Goal: Task Accomplishment & Management: Manage account settings

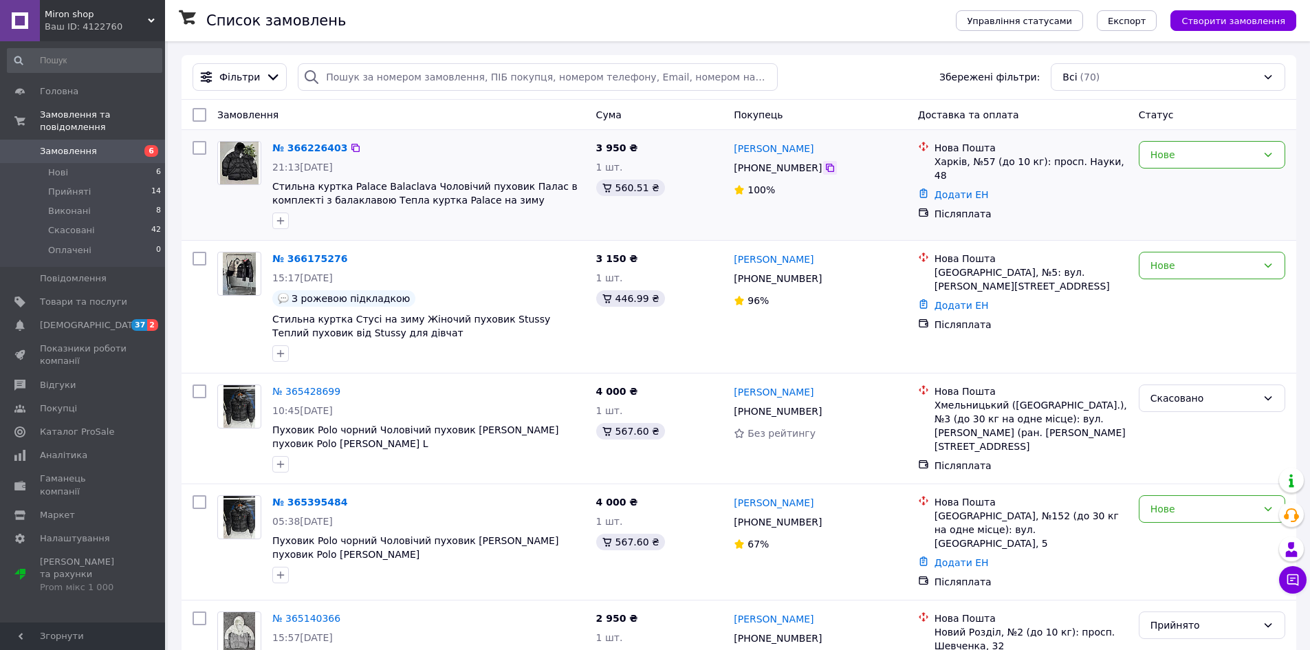
click at [825, 164] on icon at bounding box center [830, 167] width 11 height 11
click at [1182, 162] on div "Нове" at bounding box center [1204, 154] width 107 height 15
click at [1177, 176] on li "Прийнято" at bounding box center [1212, 185] width 145 height 25
drag, startPoint x: 92, startPoint y: 23, endPoint x: 86, endPoint y: 29, distance: 8.8
click at [92, 23] on div "Ваш ID: 4122760" at bounding box center [105, 27] width 120 height 12
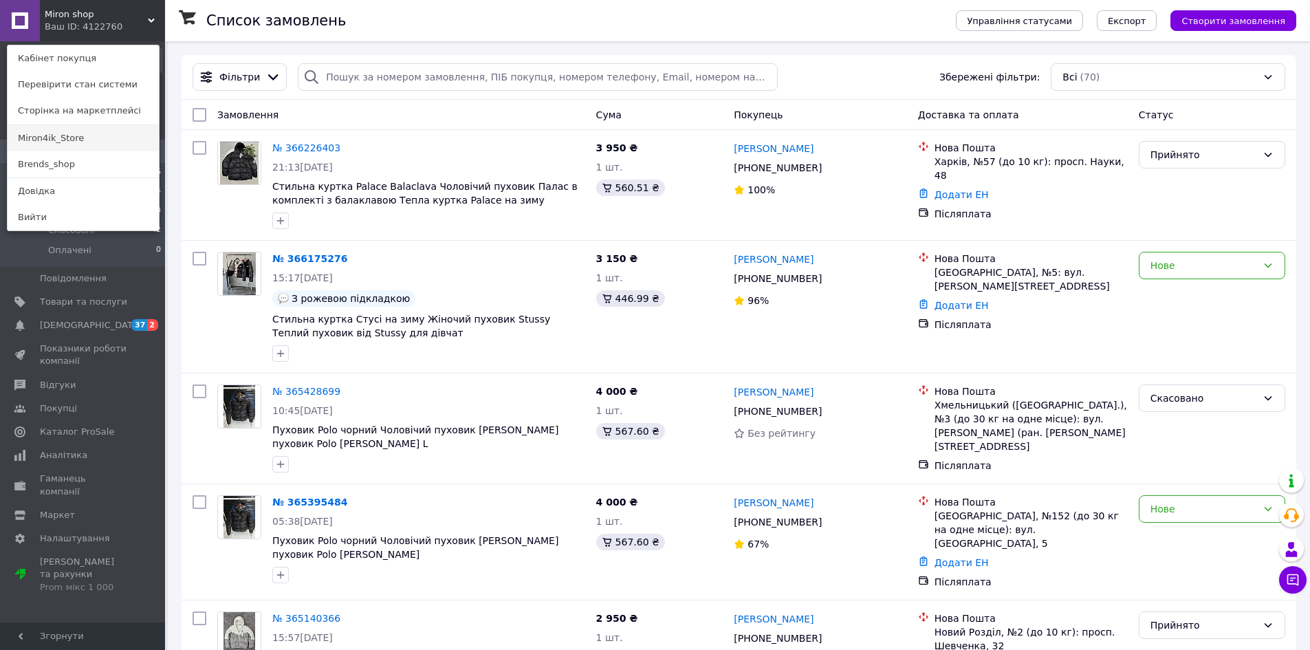
click at [74, 138] on link "Miron4ik_Store" at bounding box center [83, 138] width 151 height 26
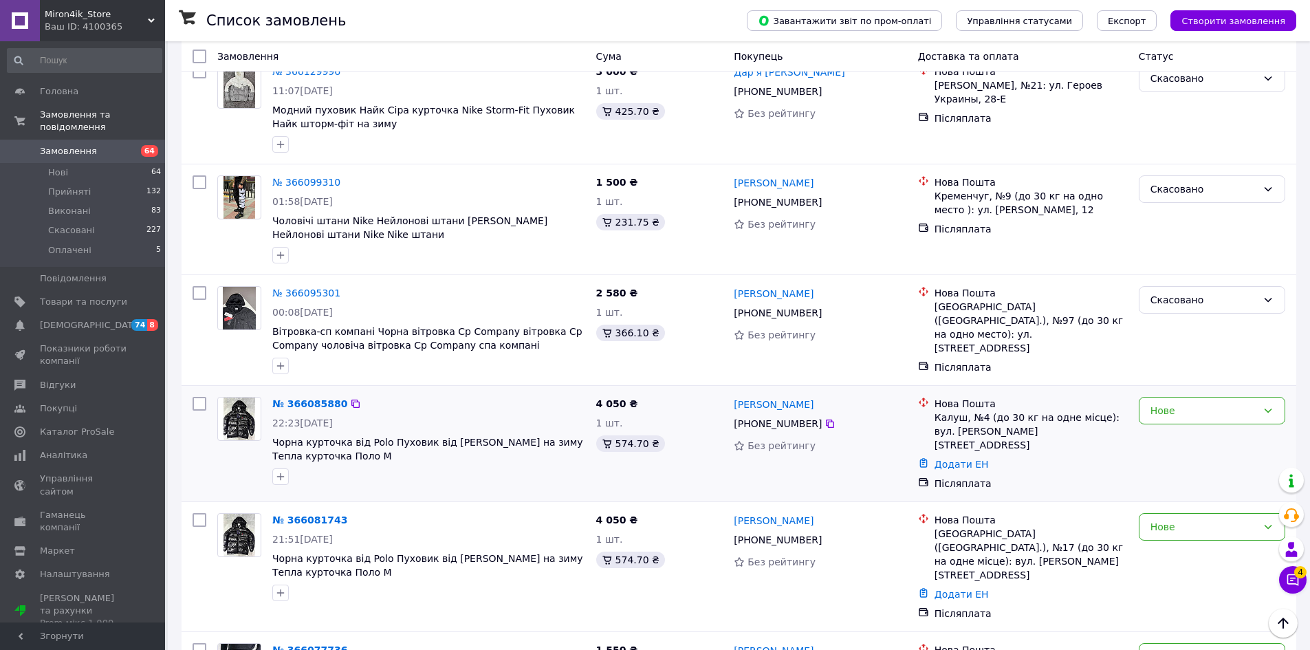
scroll to position [894, 0]
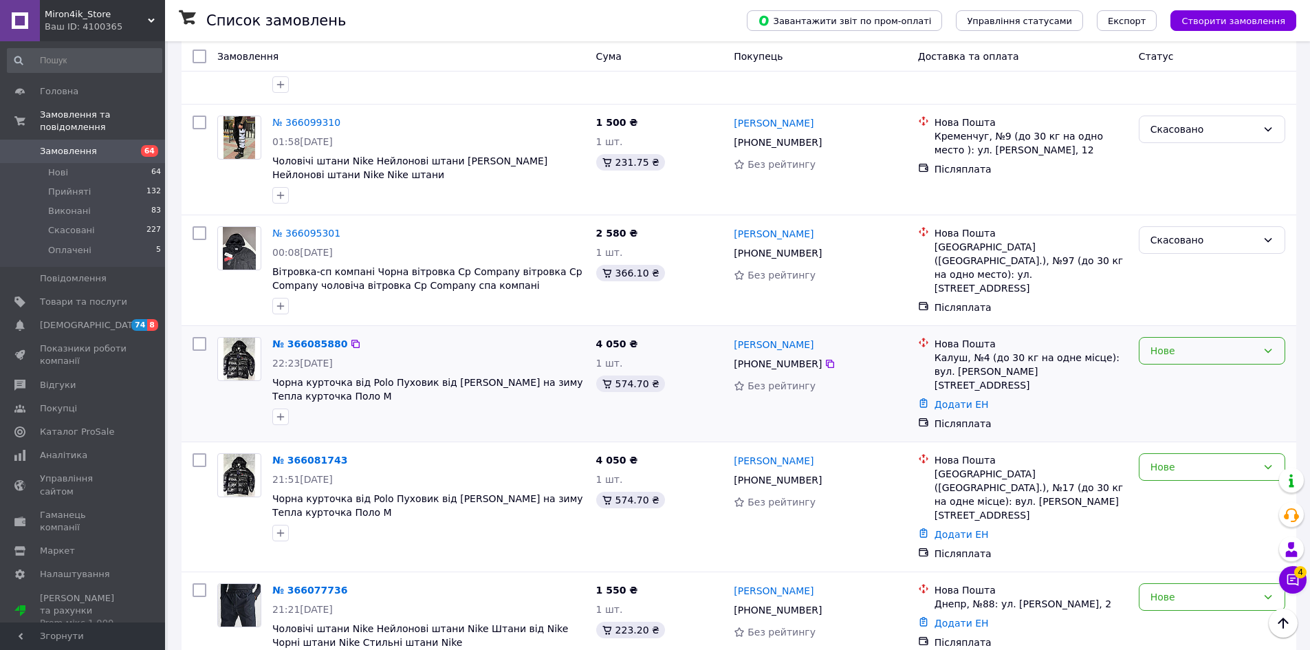
click at [1199, 337] on div "Нове" at bounding box center [1212, 351] width 146 height 28
click at [1185, 334] on li "Прийнято" at bounding box center [1212, 342] width 145 height 25
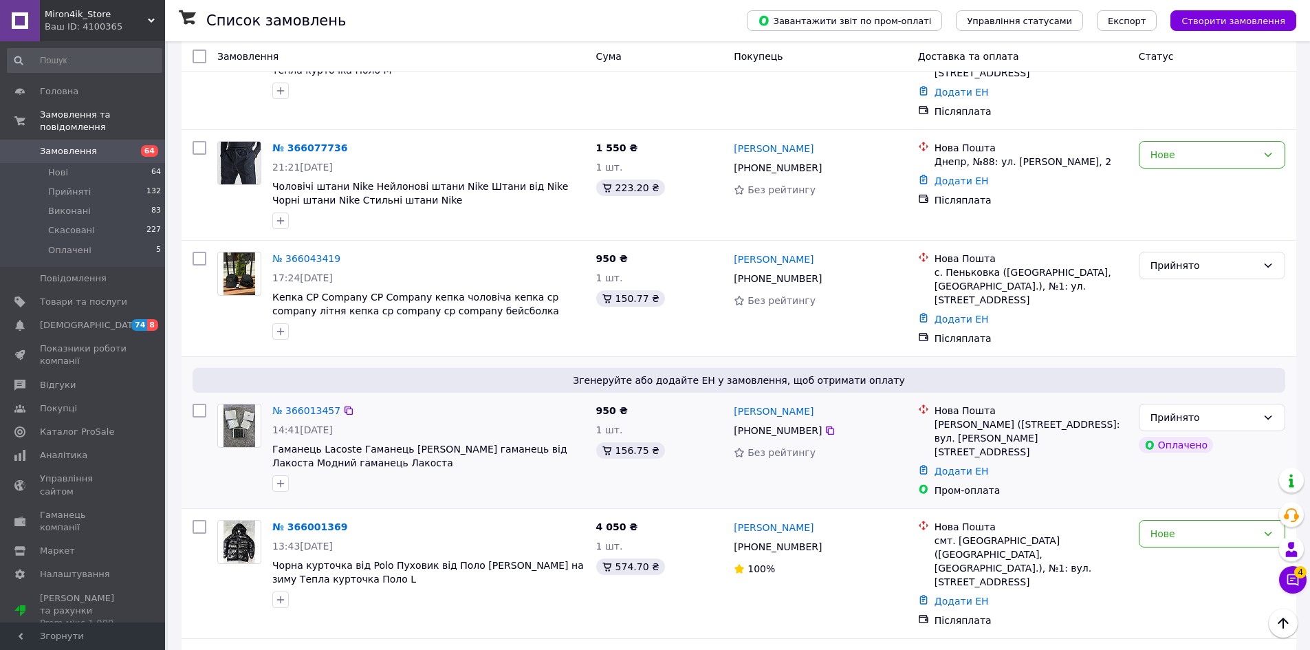
scroll to position [1375, 0]
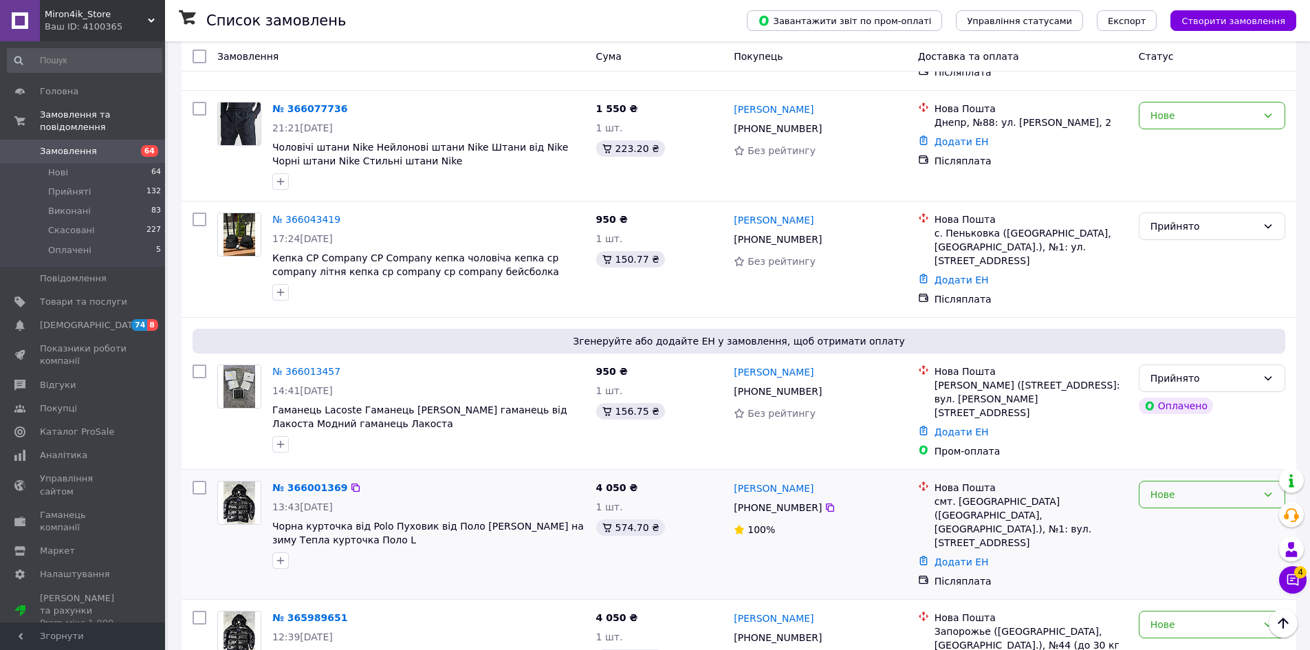
click at [1174, 487] on div "Нове" at bounding box center [1204, 494] width 107 height 15
click at [1175, 445] on li "Прийнято" at bounding box center [1212, 450] width 145 height 25
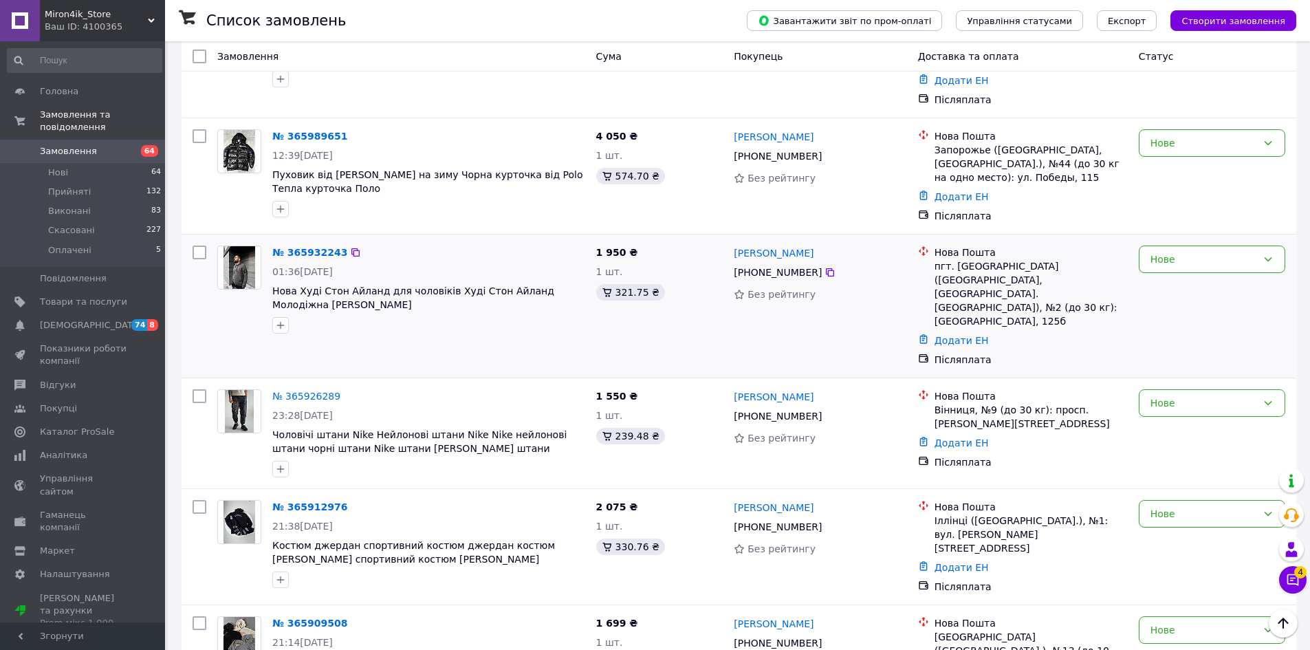
scroll to position [1864, 0]
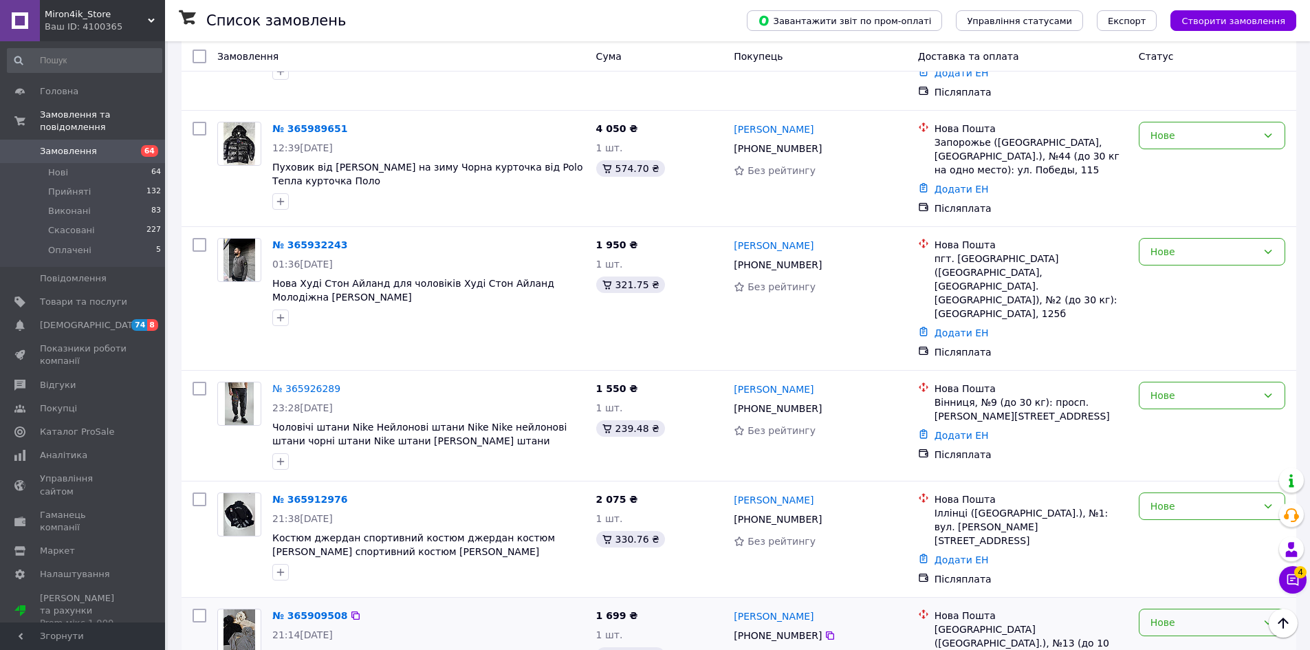
click at [1219, 615] on div "Нове" at bounding box center [1204, 622] width 107 height 15
click at [1172, 574] on li "Скасовано" at bounding box center [1212, 581] width 145 height 25
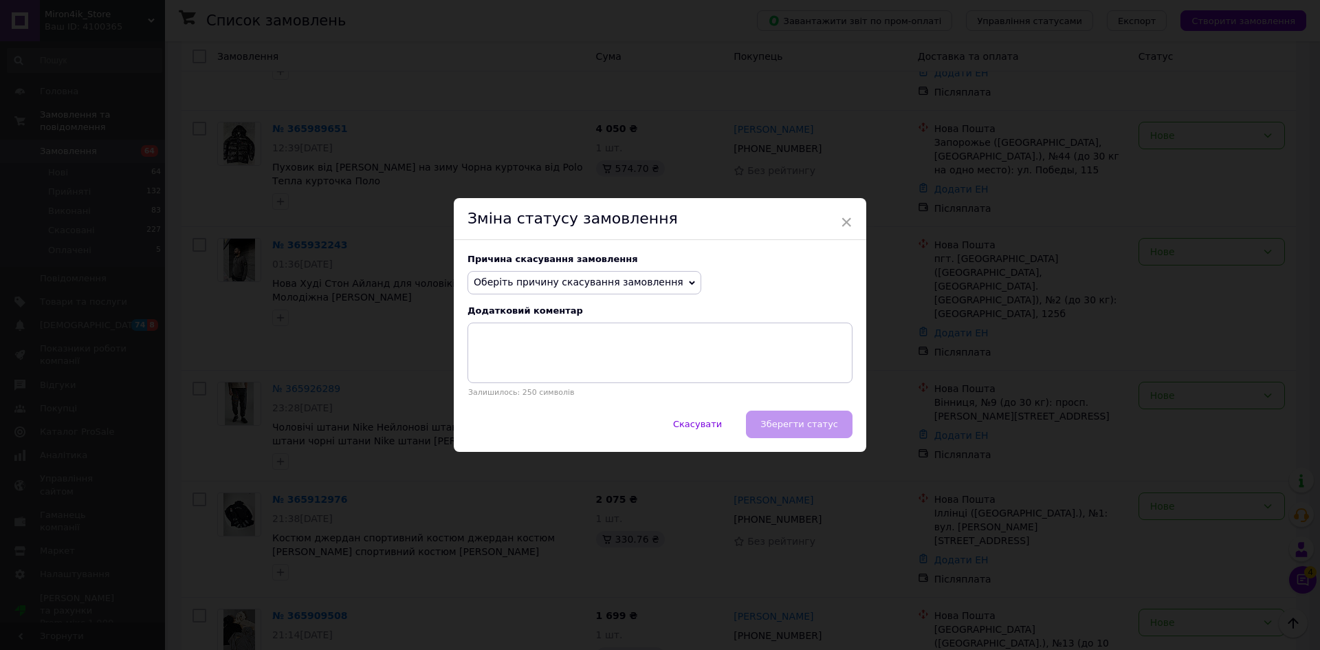
click at [536, 279] on span "Оберіть причину скасування замовлення" at bounding box center [579, 281] width 210 height 11
click at [512, 402] on li "Не вдається додзвонитися" at bounding box center [584, 406] width 232 height 19
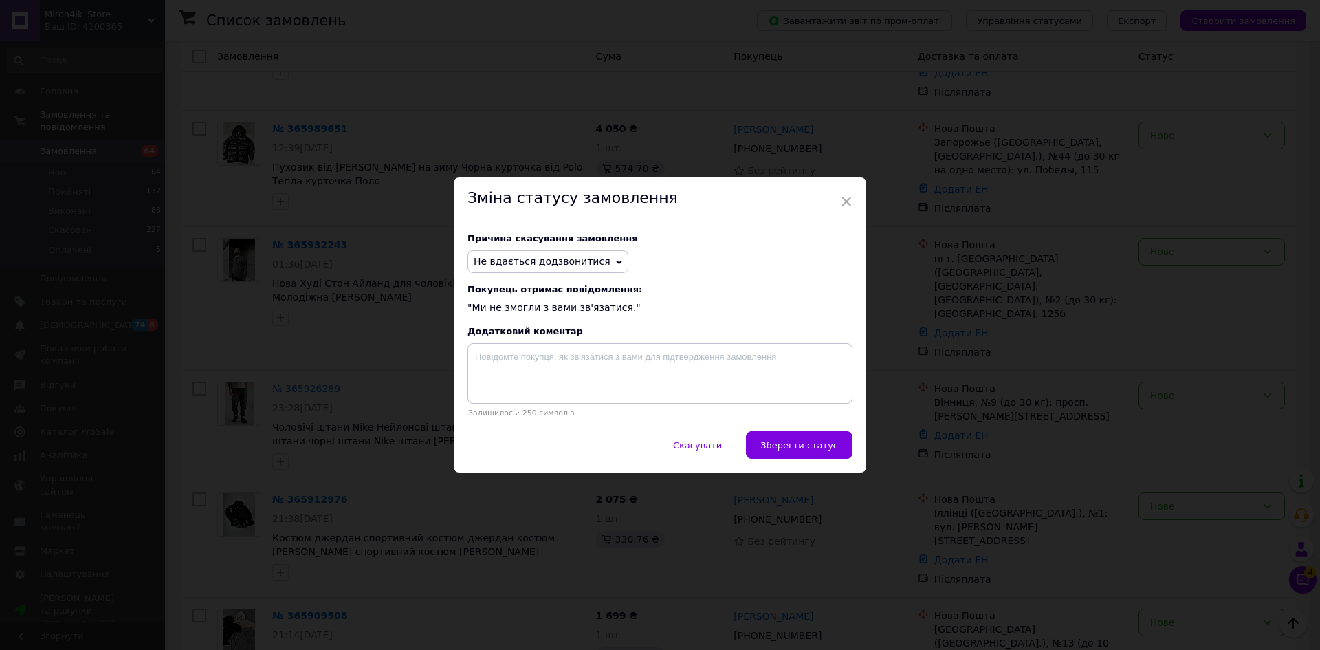
click at [797, 455] on button "Зберегти статус" at bounding box center [799, 445] width 107 height 28
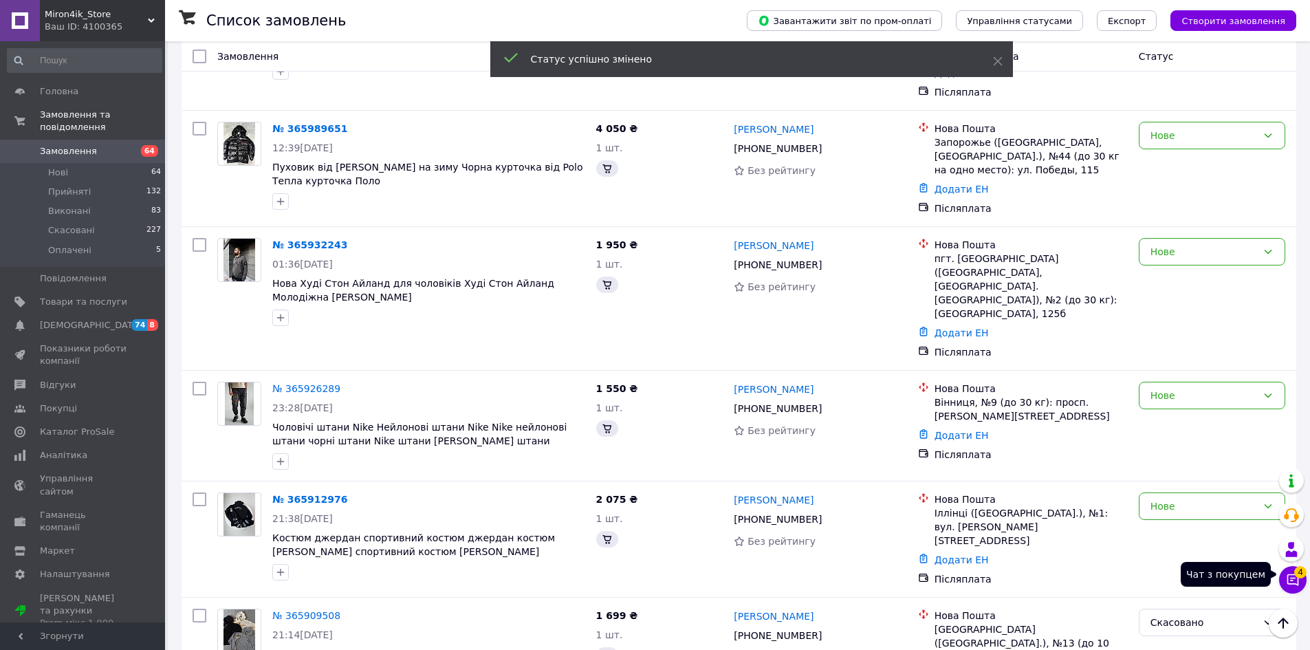
scroll to position [1859, 0]
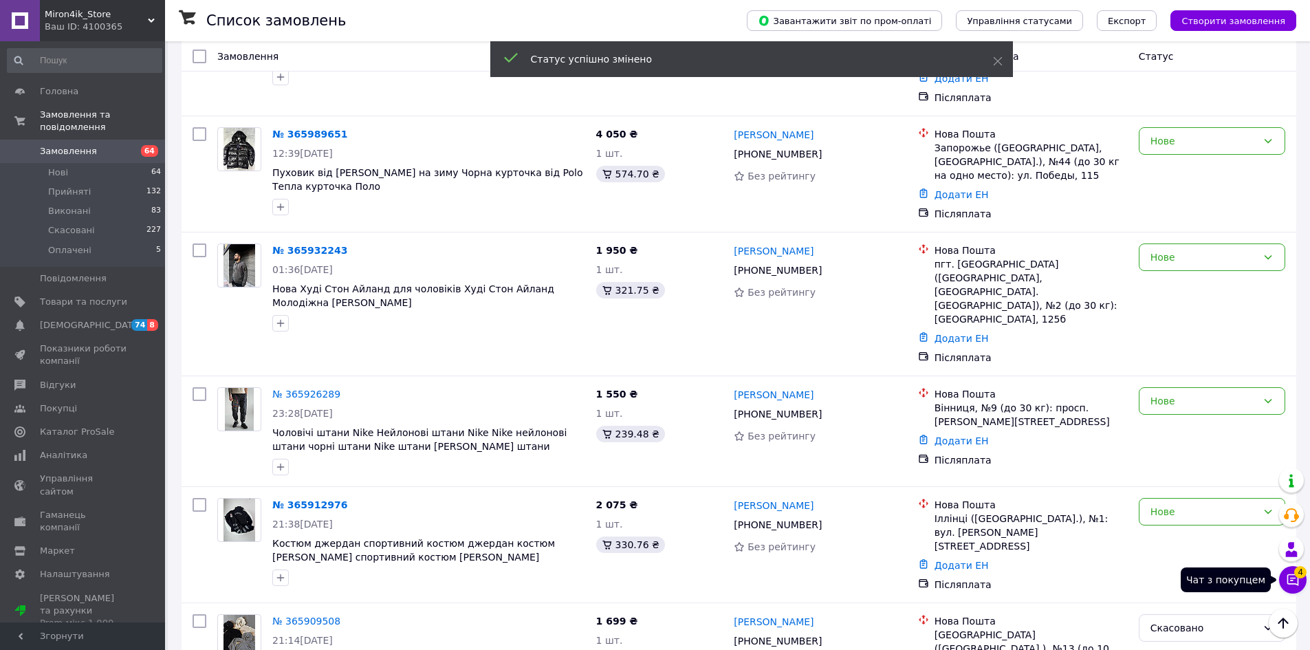
click at [1305, 572] on span "4" at bounding box center [1300, 572] width 12 height 12
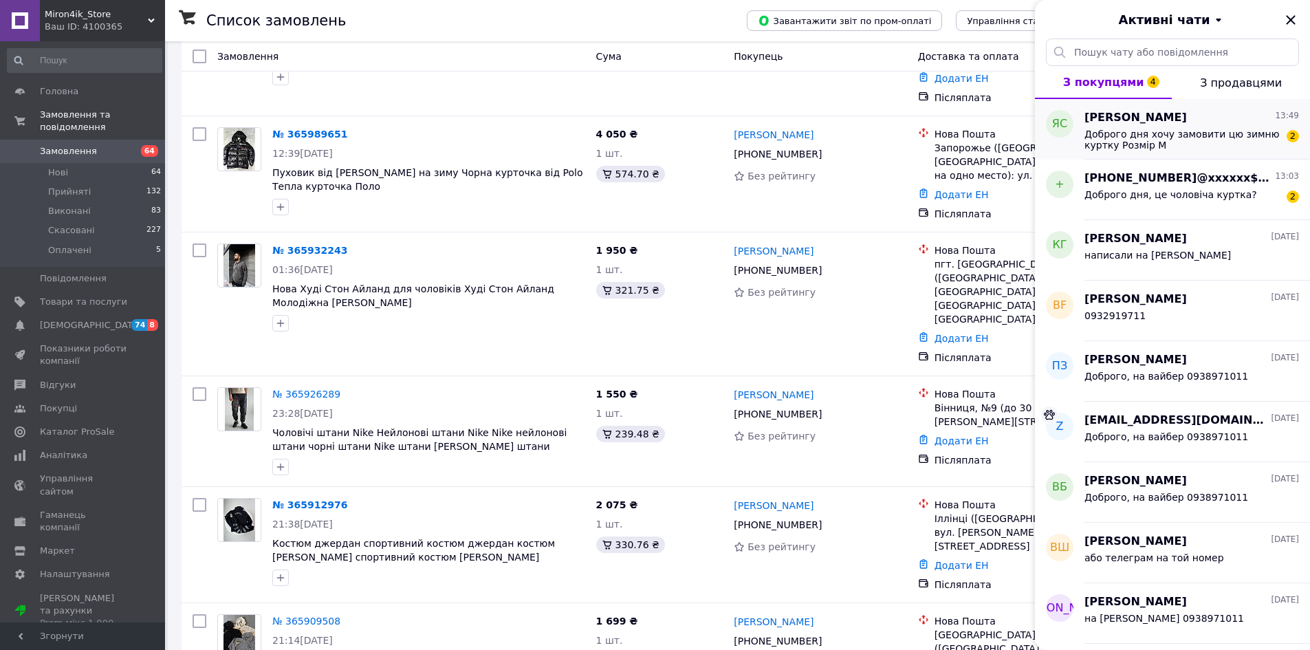
click at [1142, 131] on span "Доброго дня хочу замовити цю зимню куртку Розмір M" at bounding box center [1182, 140] width 195 height 22
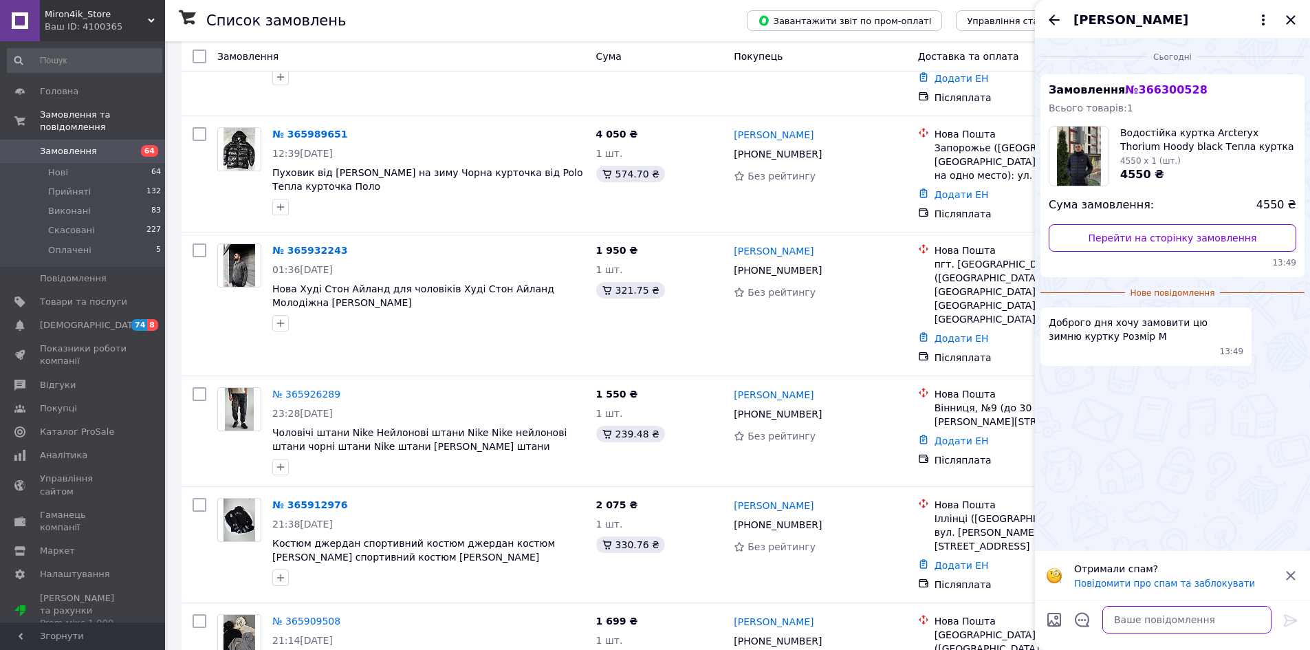
click at [1188, 617] on textarea at bounding box center [1186, 620] width 169 height 28
type textarea "Ж"
type textarea "Написали на вайбер"
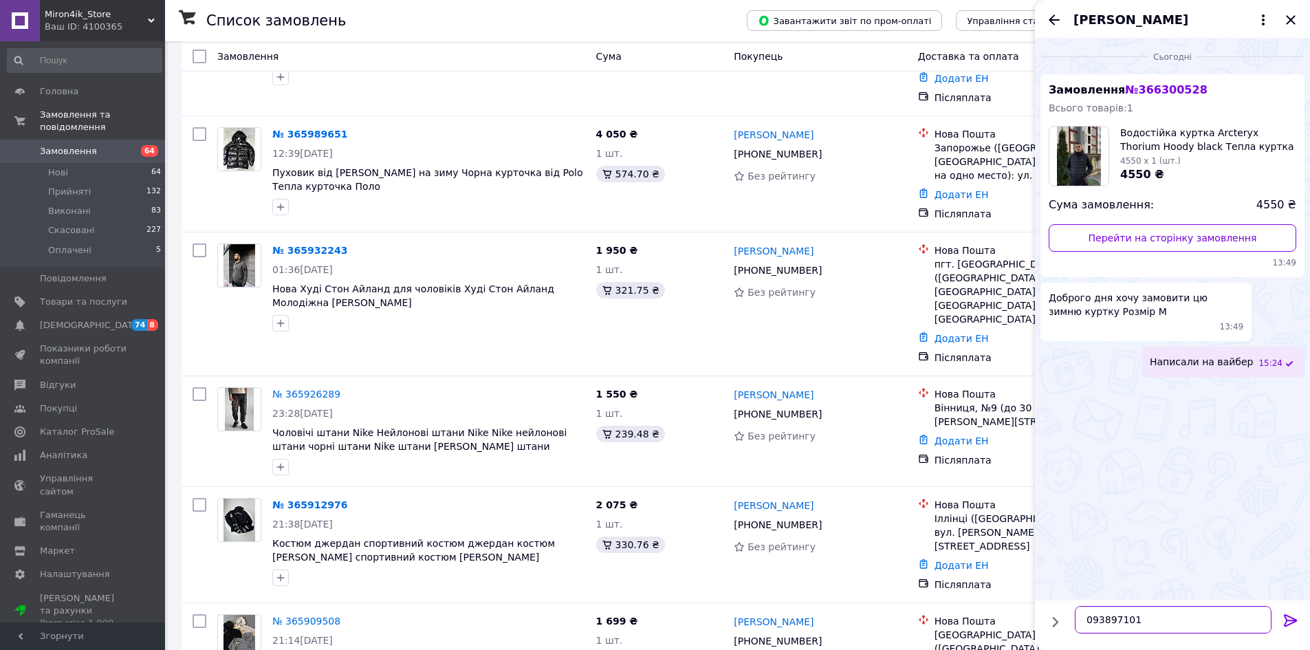
type textarea "0938971011"
click at [1043, 18] on div "[PERSON_NAME]" at bounding box center [1172, 19] width 275 height 39
click at [1053, 15] on icon "Назад" at bounding box center [1054, 20] width 17 height 17
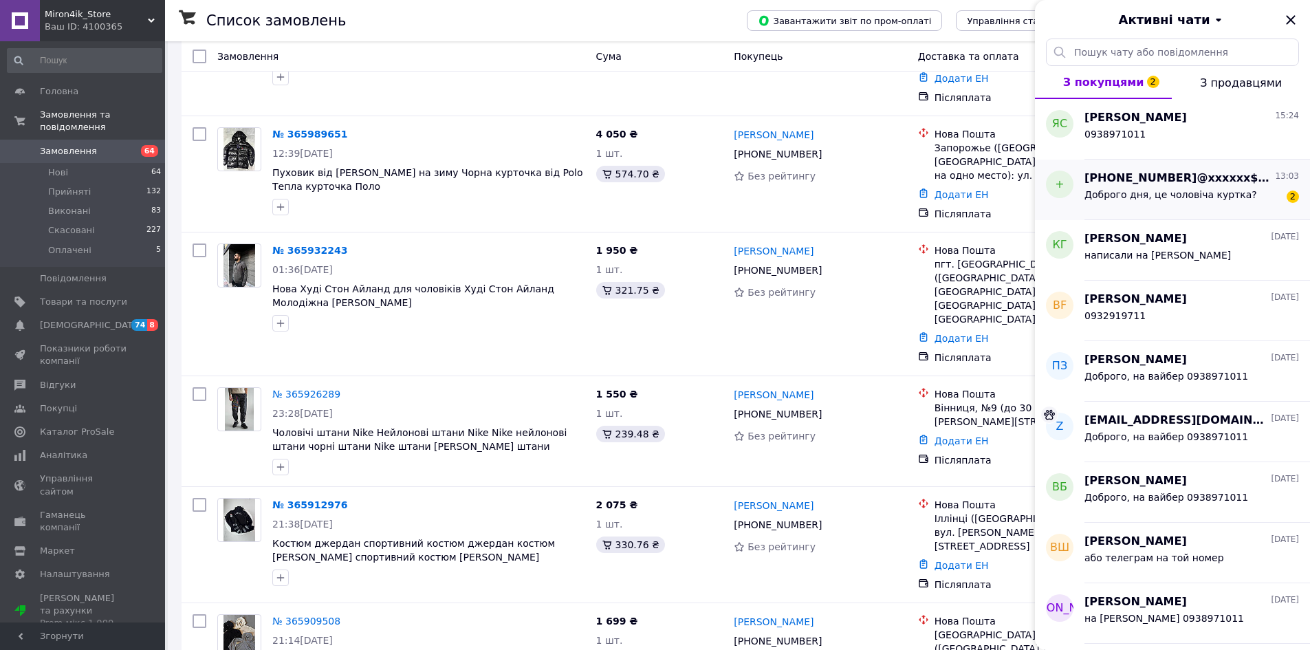
click at [1188, 190] on span "Доброго дня, це чоловіча куртка?" at bounding box center [1171, 194] width 173 height 11
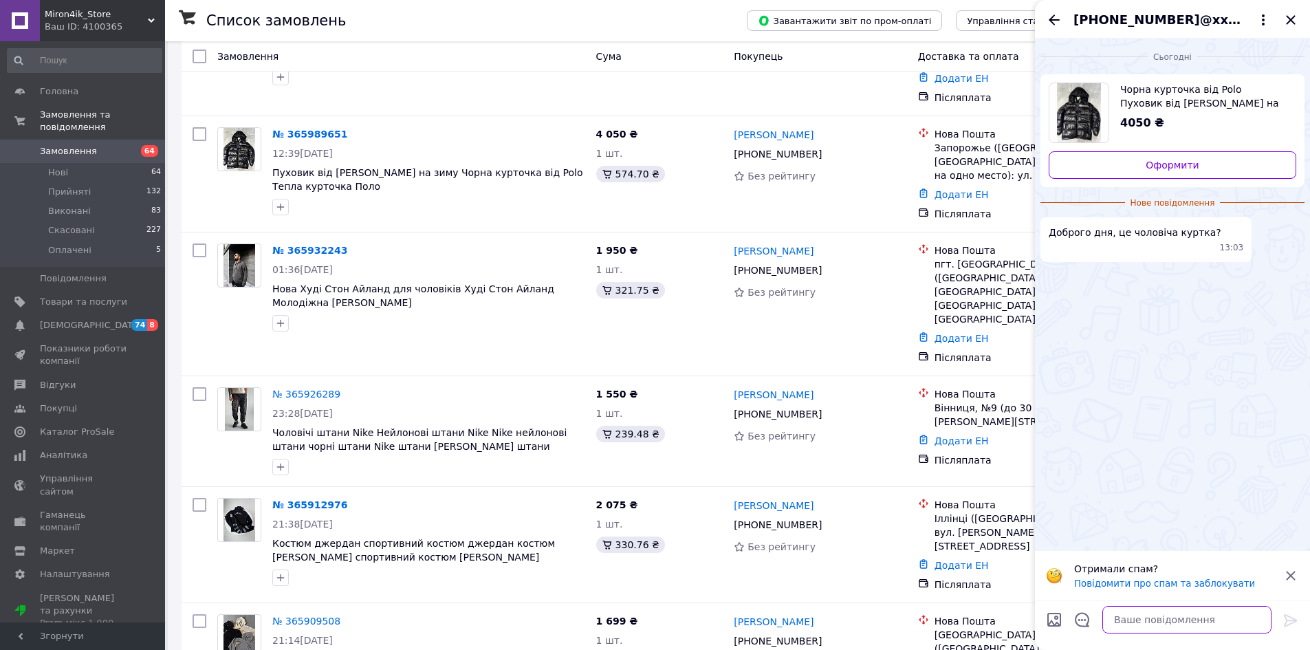
click at [1152, 622] on textarea at bounding box center [1186, 620] width 169 height 28
type textarea "Добрий"
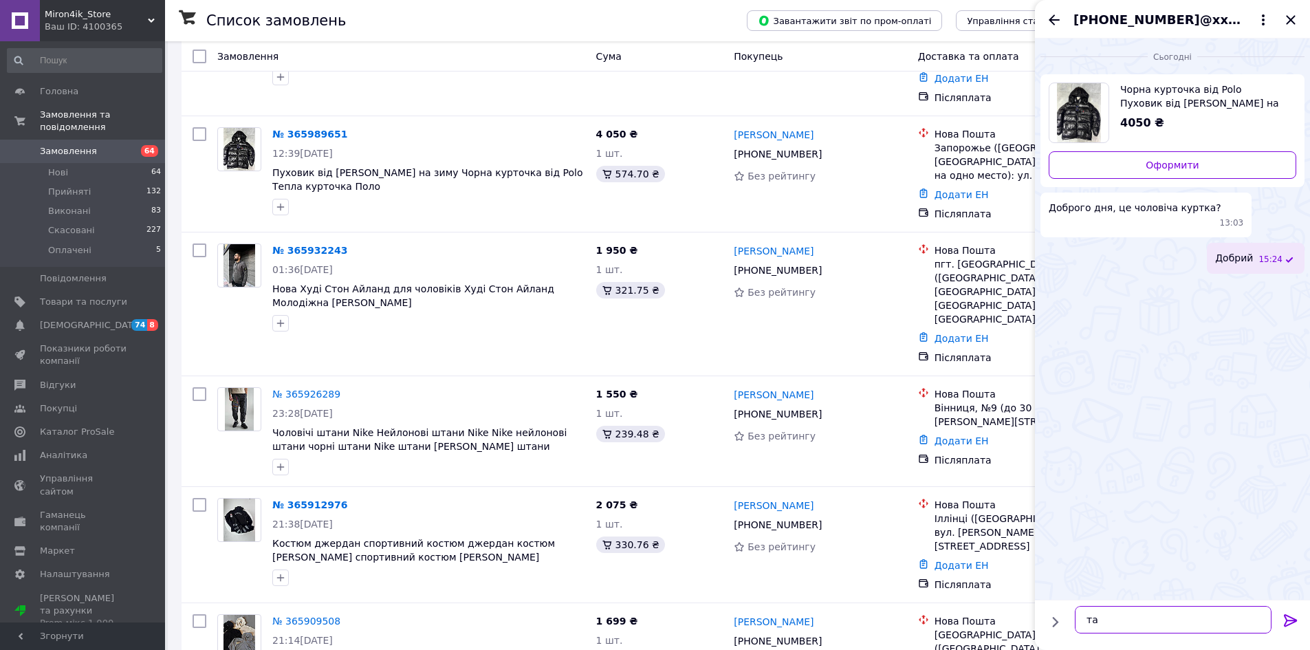
type textarea "так"
type textarea "але дівчата також беруть"
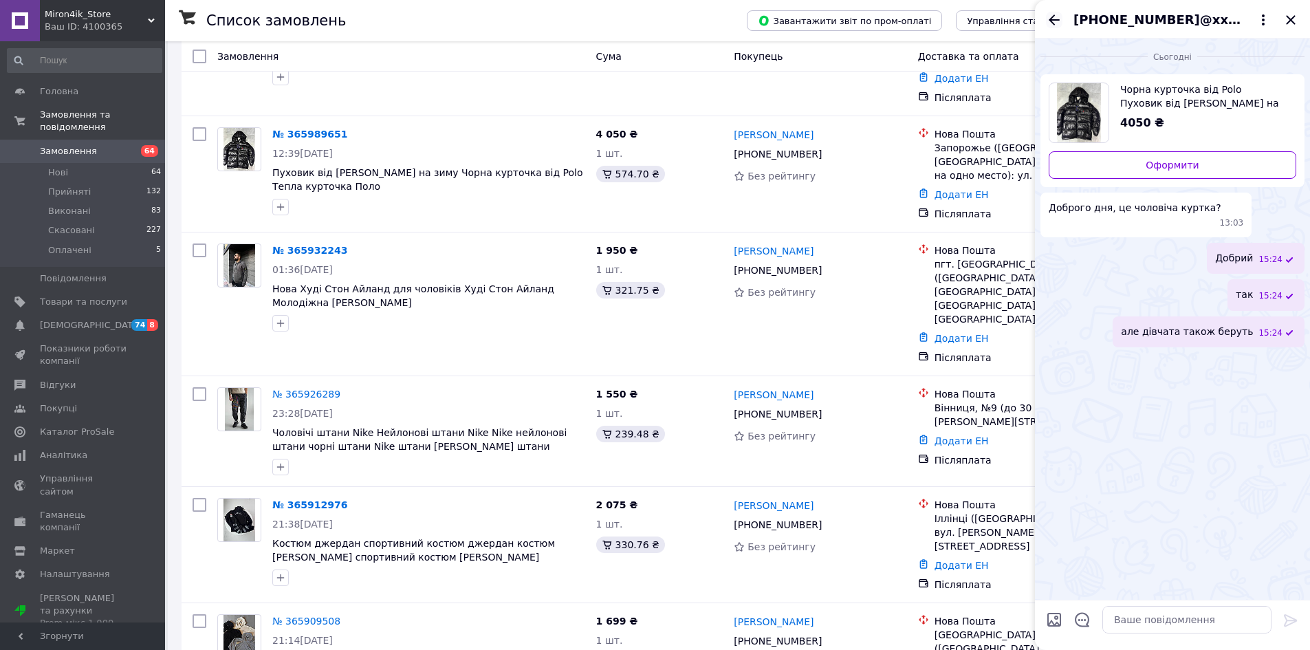
drag, startPoint x: 1067, startPoint y: 21, endPoint x: 1055, endPoint y: 21, distance: 12.4
click at [1067, 21] on div "[PHONE_NUMBER]@xxxxxx$.com" at bounding box center [1172, 19] width 275 height 39
click at [1055, 21] on icon "Назад" at bounding box center [1054, 20] width 17 height 17
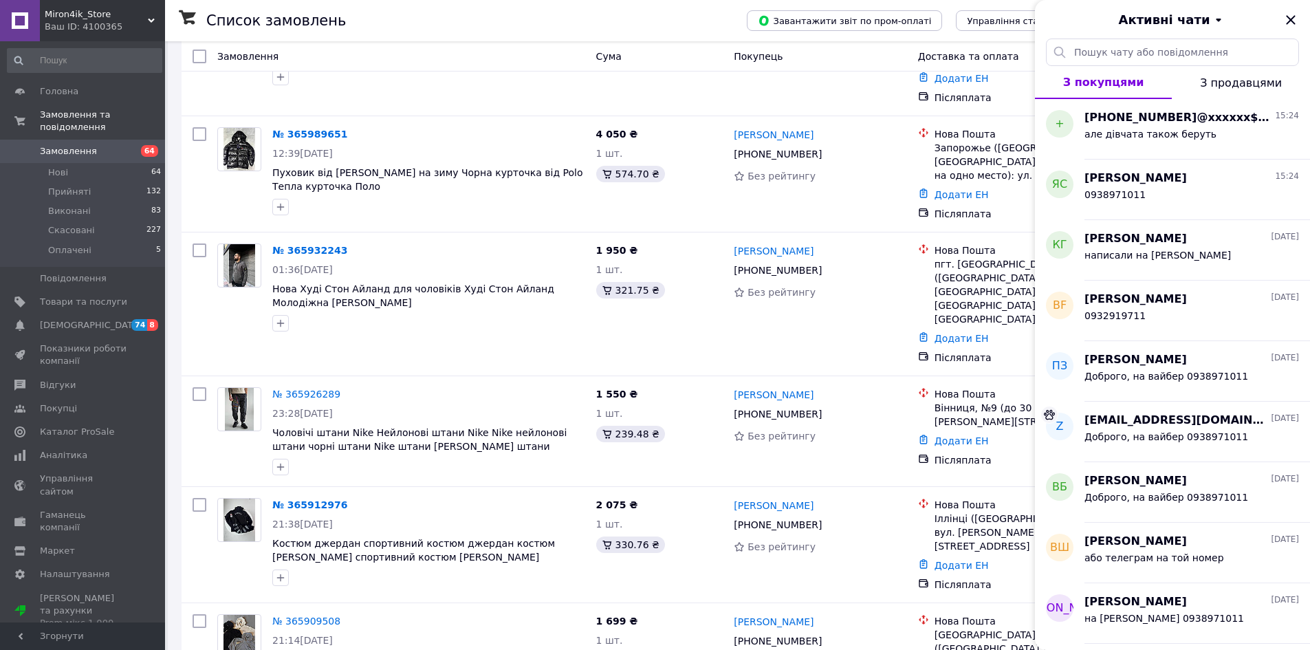
click at [1292, 30] on div "Активні чати" at bounding box center [1172, 19] width 275 height 39
click at [1285, 26] on icon "Закрити" at bounding box center [1291, 20] width 17 height 17
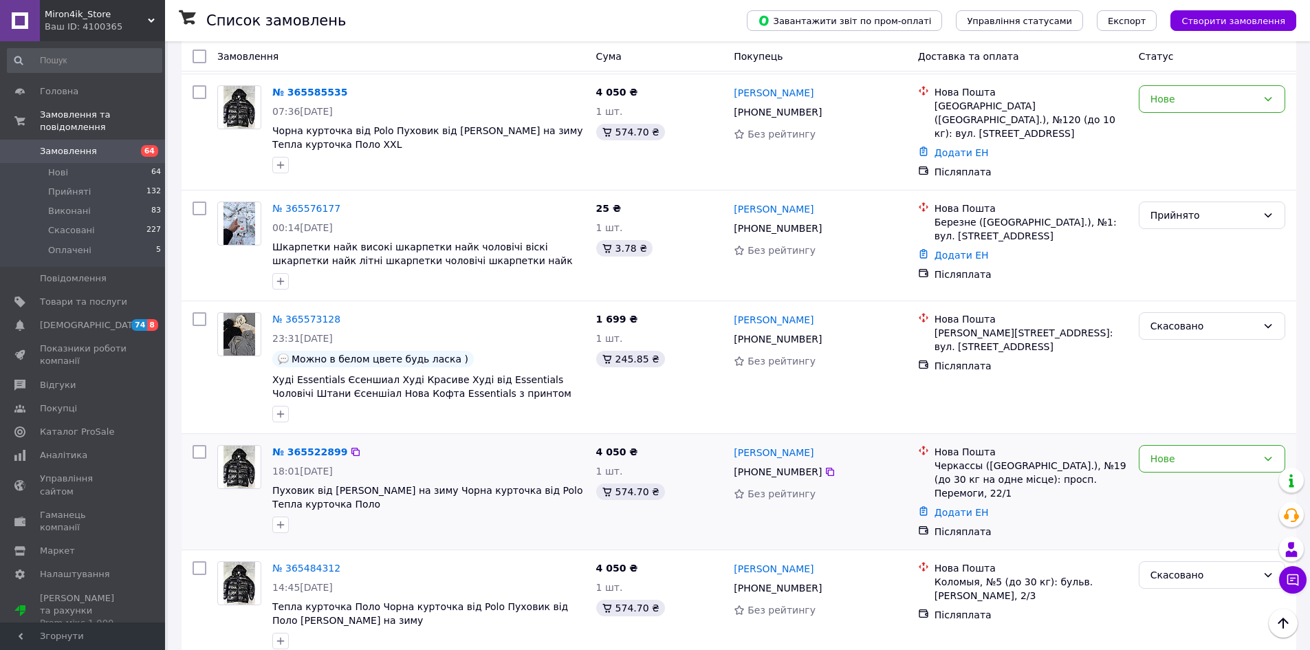
scroll to position [1142, 0]
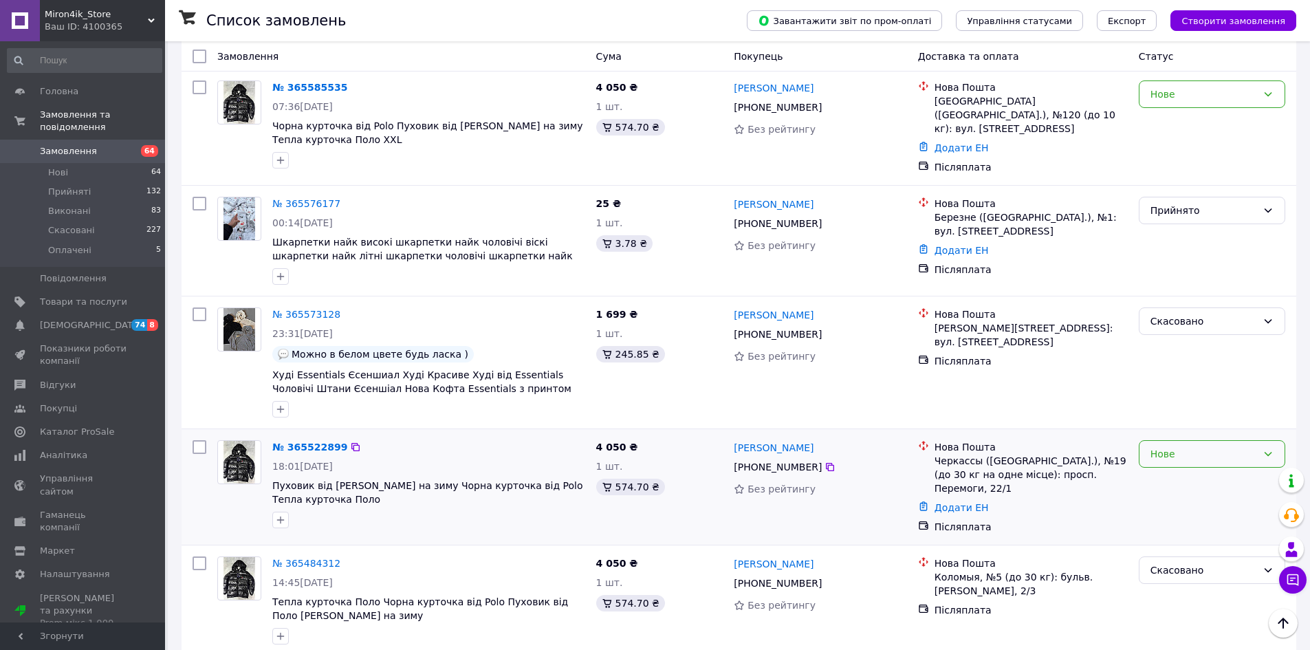
click at [1182, 442] on div "Нове" at bounding box center [1212, 454] width 146 height 28
drag, startPoint x: 1177, startPoint y: 512, endPoint x: 1062, endPoint y: 480, distance: 119.3
click at [1177, 512] on li "Скасовано" at bounding box center [1212, 511] width 145 height 25
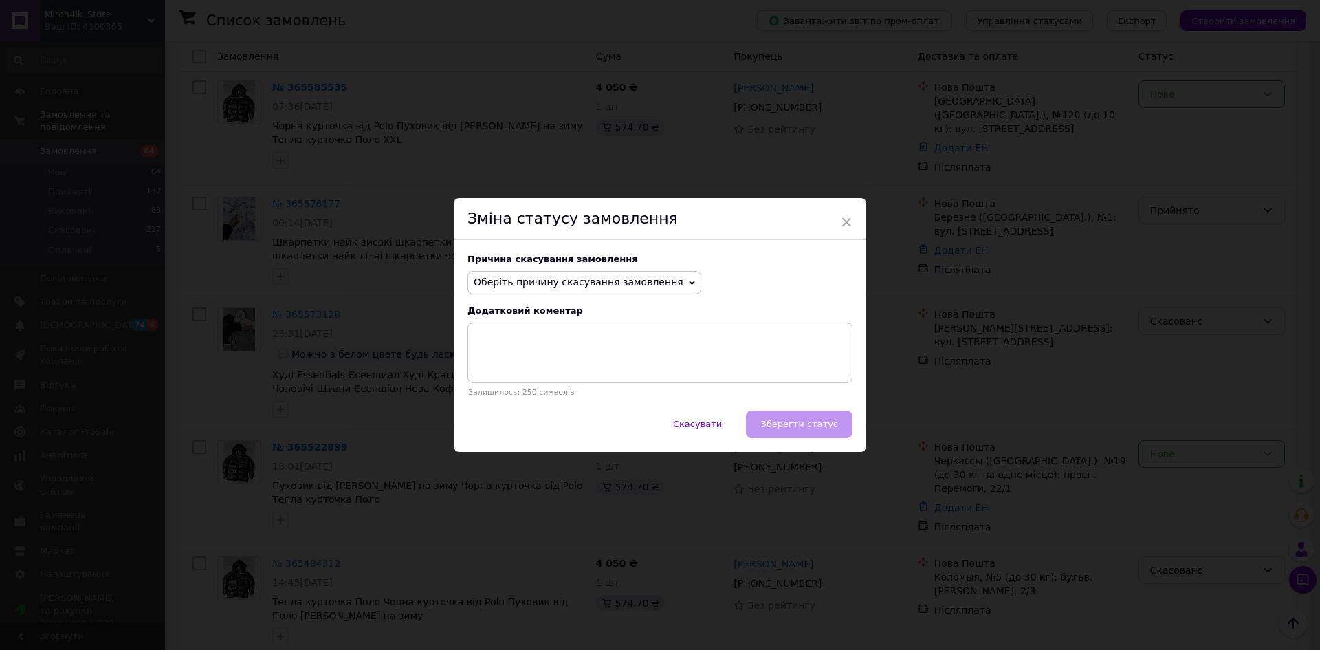
click at [536, 284] on span "Оберіть причину скасування замовлення" at bounding box center [579, 281] width 210 height 11
click at [532, 369] on li "На прохання покупця" at bounding box center [584, 367] width 232 height 19
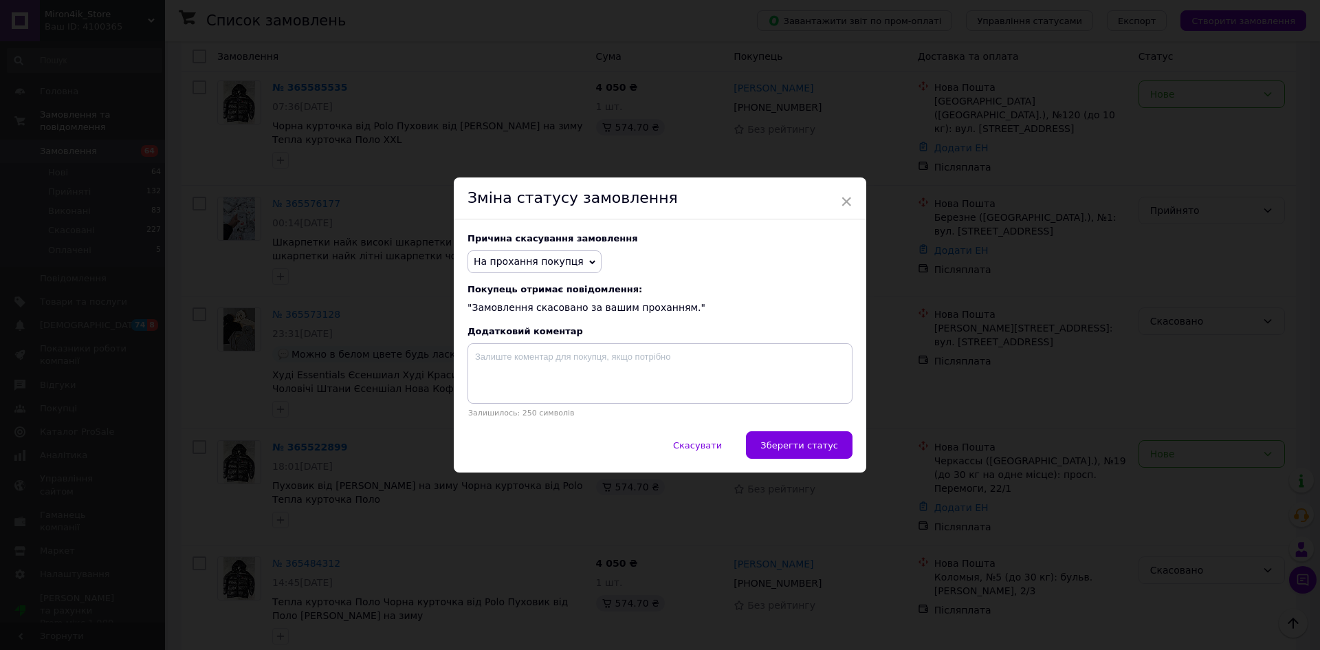
click at [842, 439] on button "Зберегти статус" at bounding box center [799, 445] width 107 height 28
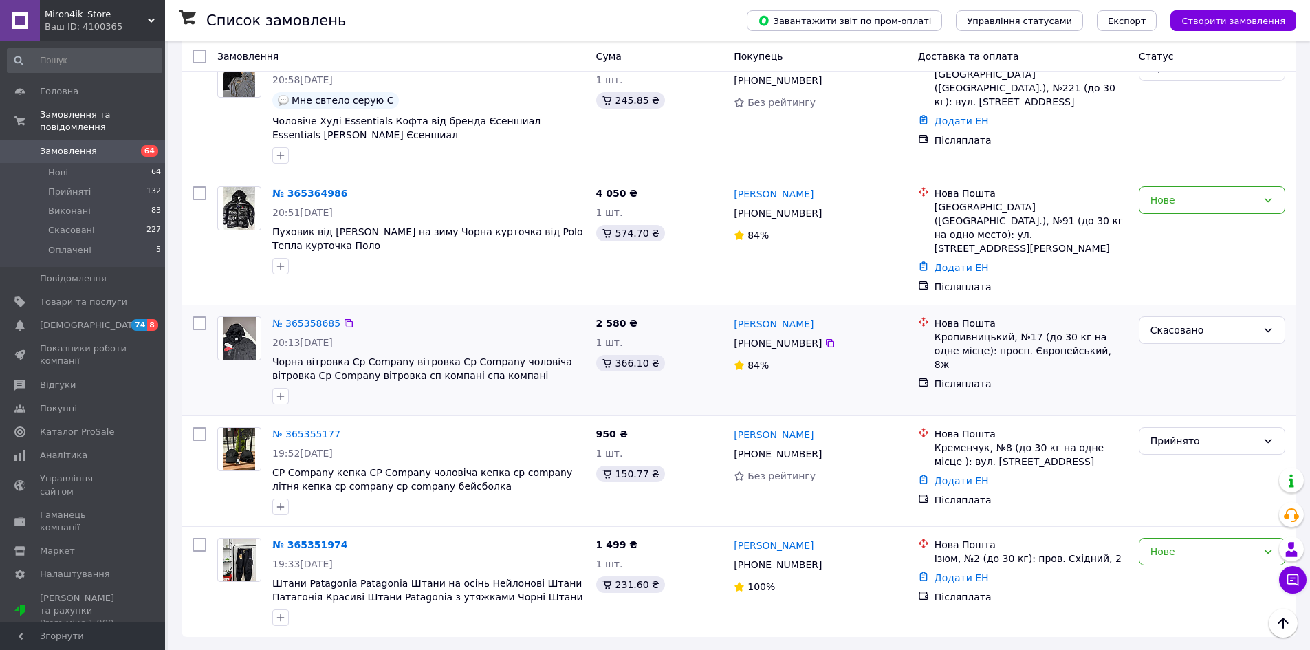
scroll to position [1869, 0]
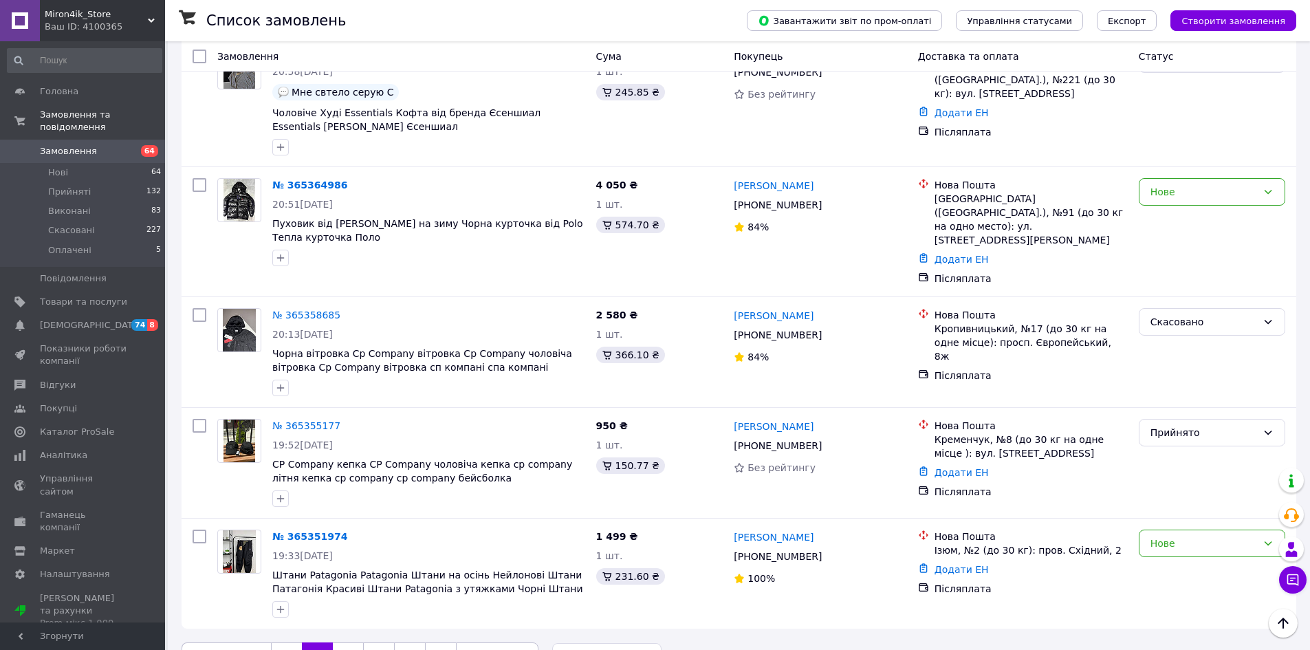
click at [342, 642] on link "3" at bounding box center [348, 656] width 30 height 29
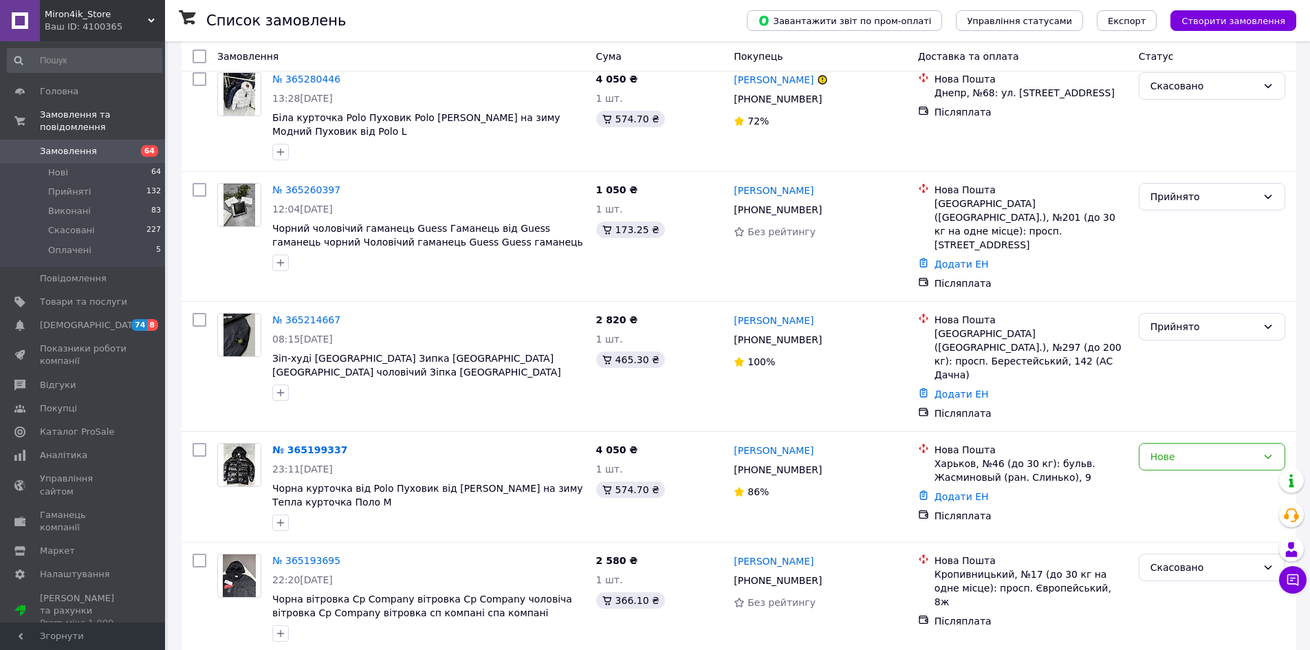
scroll to position [1767, 0]
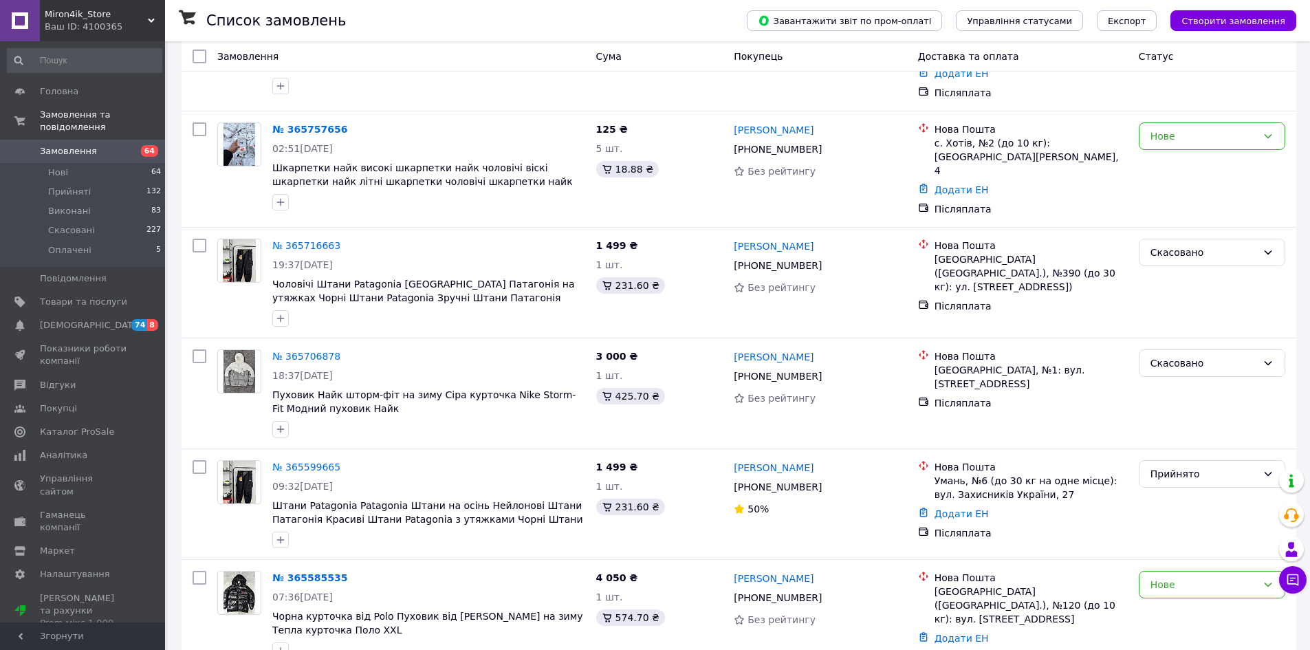
scroll to position [1869, 0]
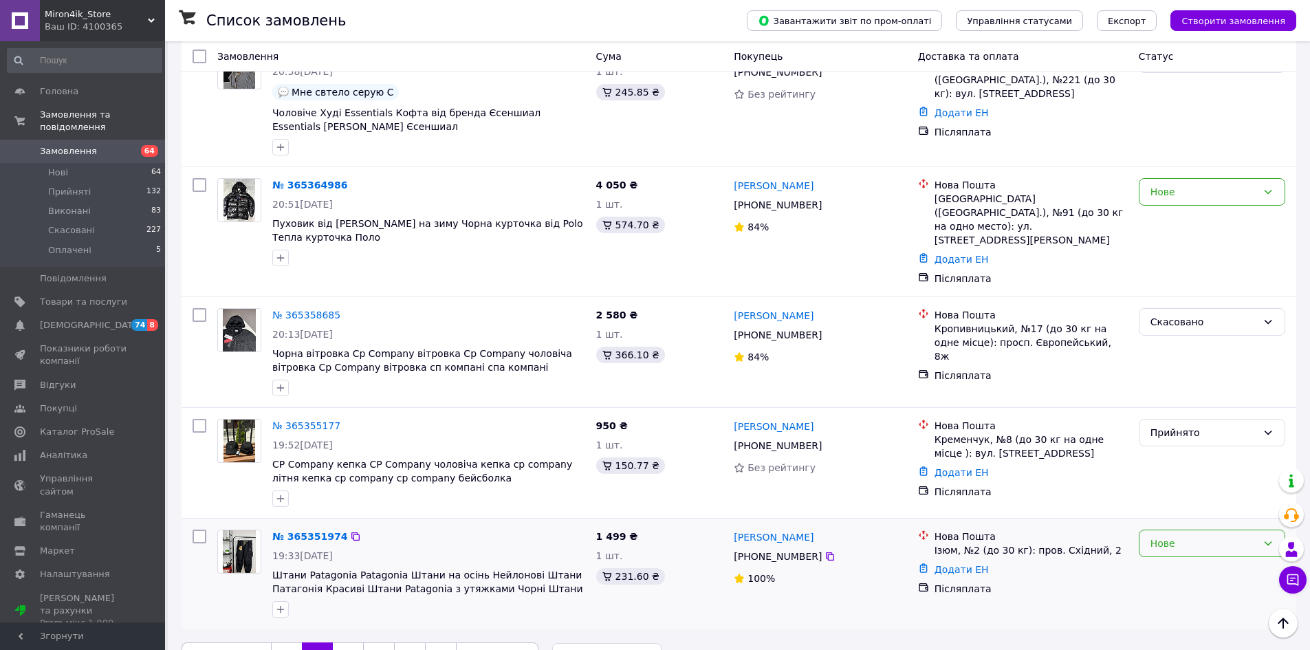
drag, startPoint x: 1149, startPoint y: 507, endPoint x: 1155, endPoint y: 517, distance: 11.7
click at [1150, 530] on div "Нове" at bounding box center [1212, 544] width 146 height 28
click at [1175, 587] on li "Скасовано" at bounding box center [1212, 587] width 145 height 25
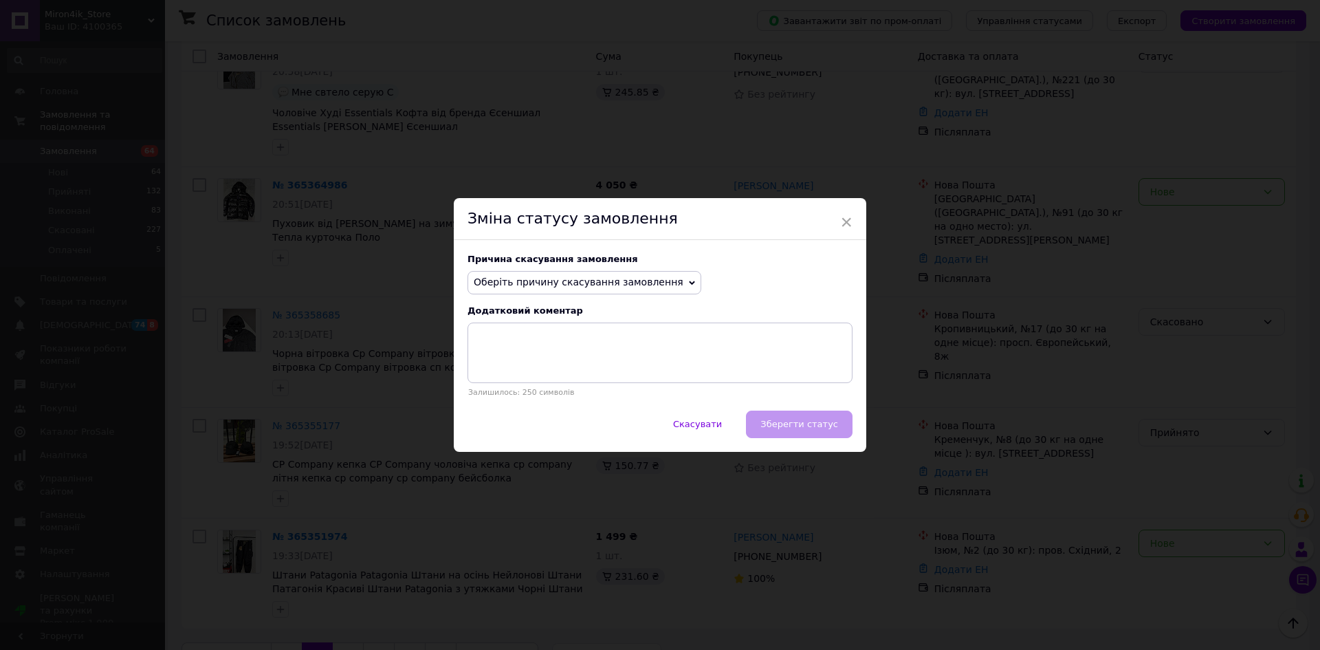
drag, startPoint x: 608, startPoint y: 278, endPoint x: 583, endPoint y: 317, distance: 46.4
click at [607, 277] on span "Оберіть причину скасування замовлення" at bounding box center [579, 281] width 210 height 11
click at [527, 412] on li "Не вдається додзвонитися" at bounding box center [584, 406] width 232 height 19
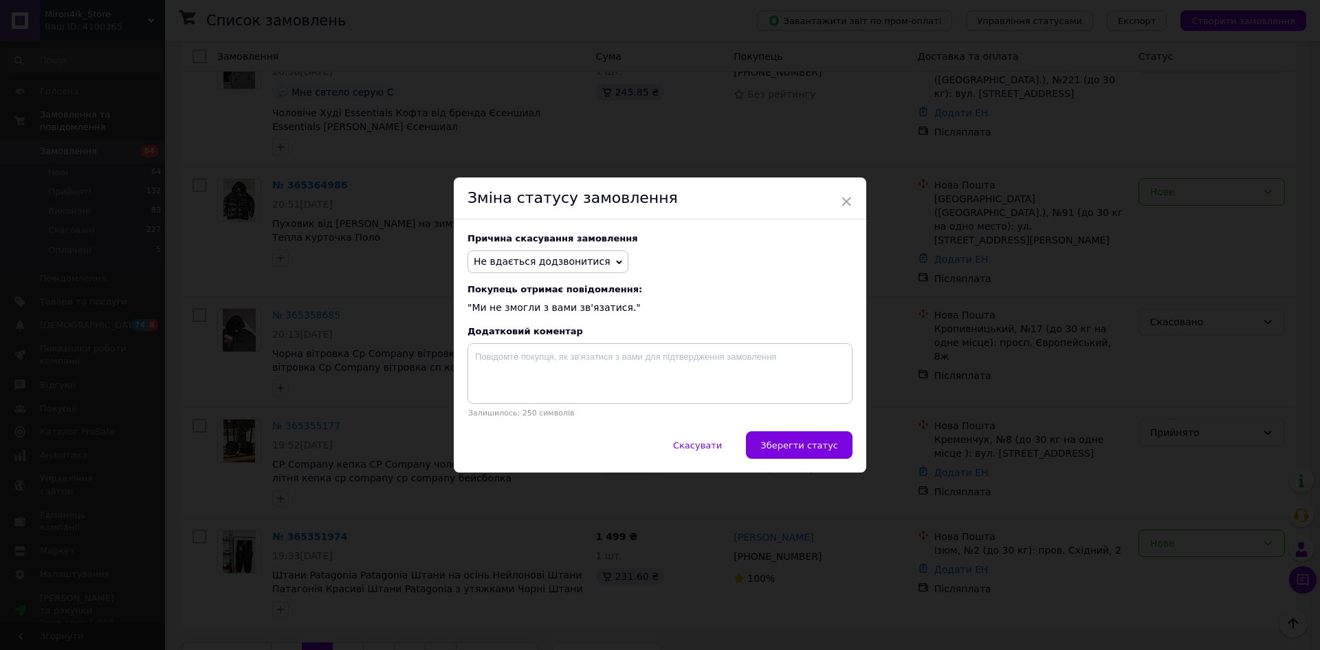
click at [812, 448] on span "Зберегти статус" at bounding box center [800, 445] width 78 height 10
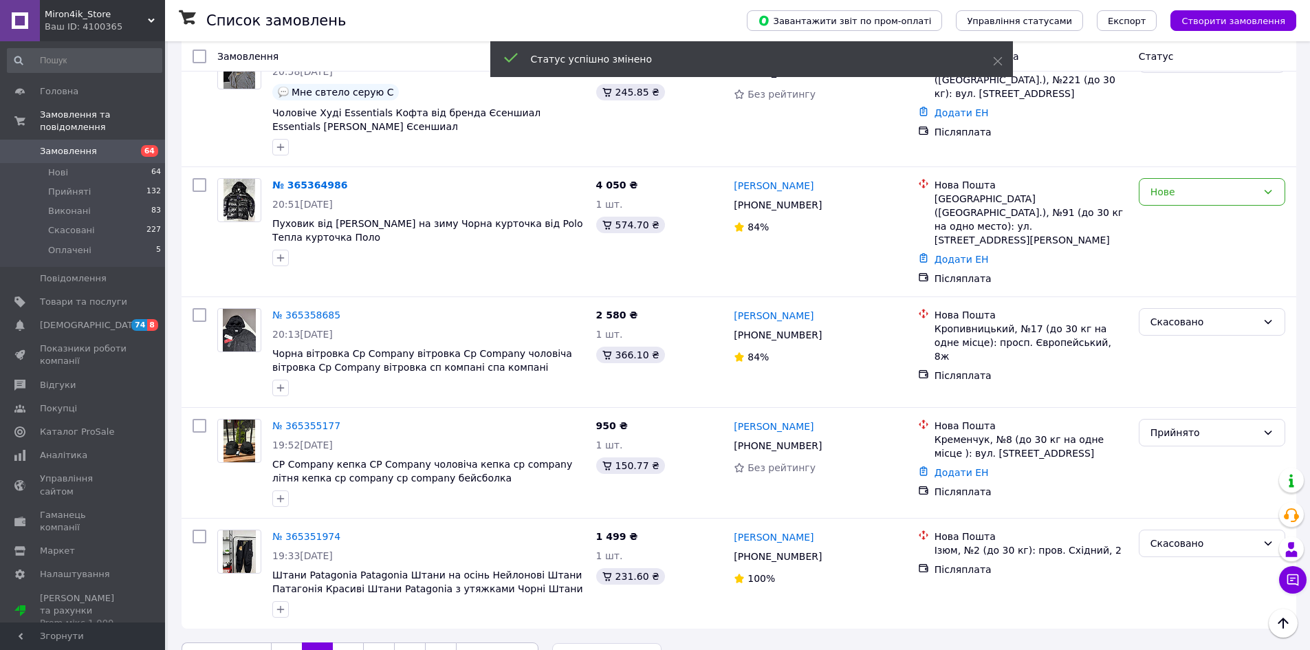
click at [335, 642] on link "3" at bounding box center [348, 656] width 30 height 29
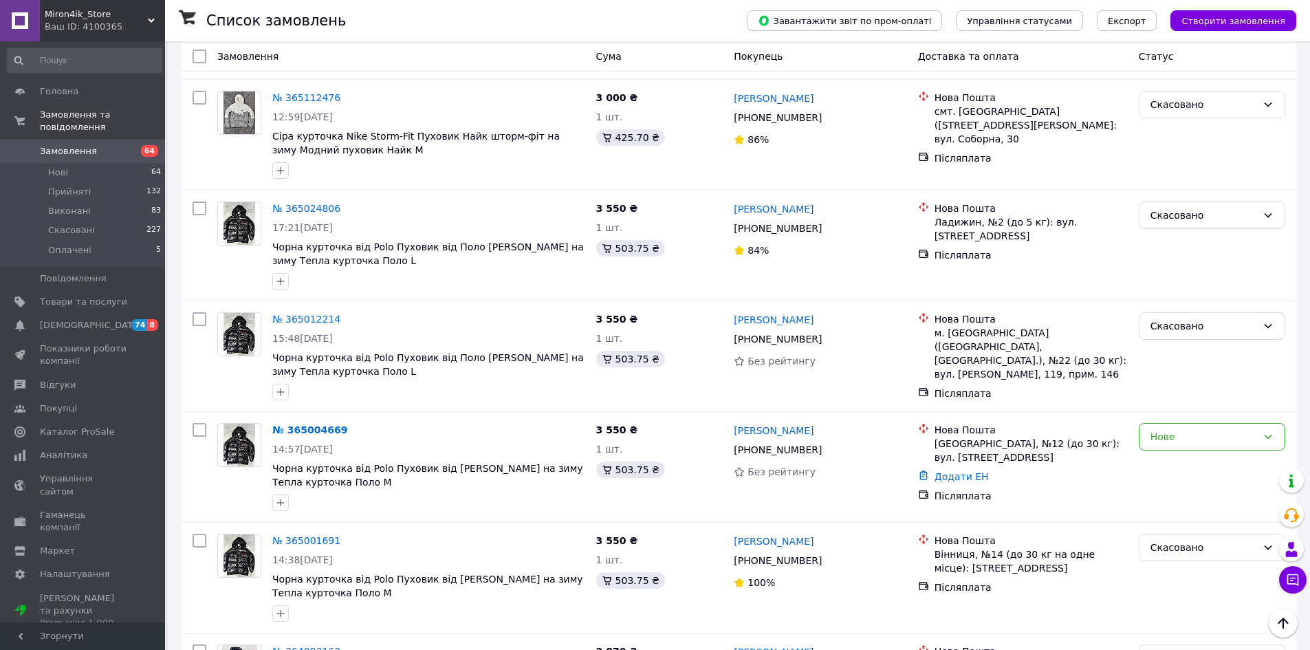
scroll to position [1444, 0]
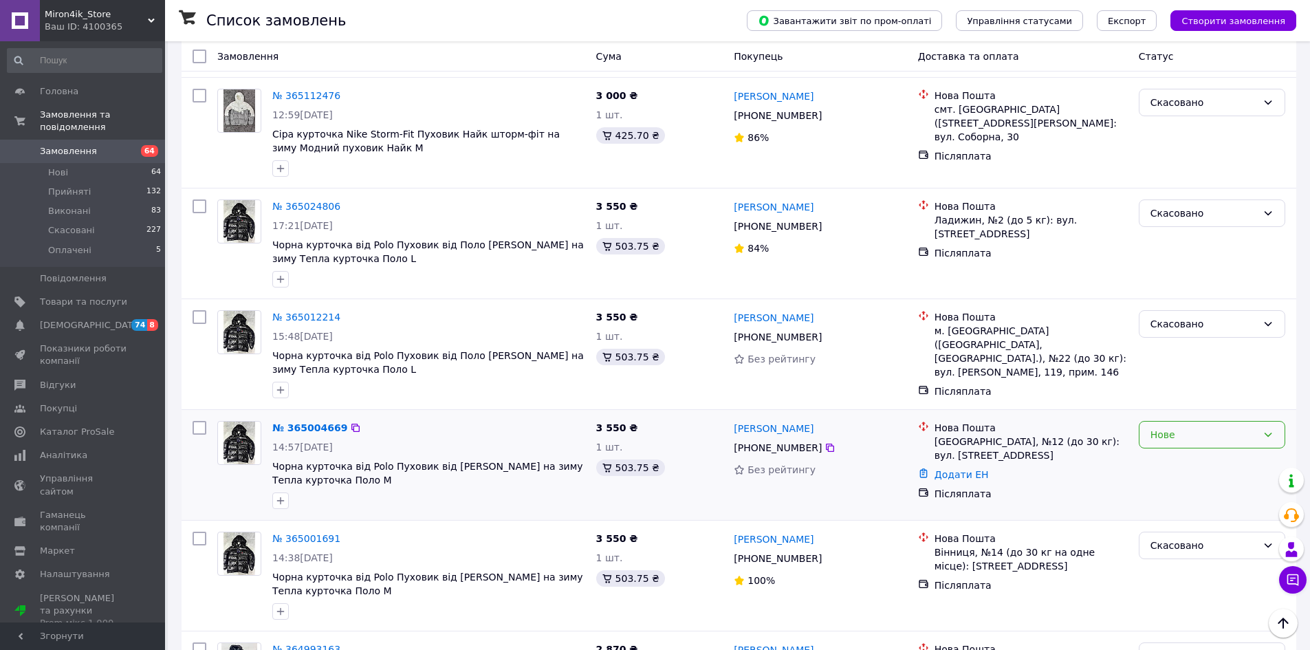
click at [1230, 421] on div "Нове" at bounding box center [1212, 435] width 146 height 28
click at [1212, 407] on li "Прийнято" at bounding box center [1212, 407] width 145 height 25
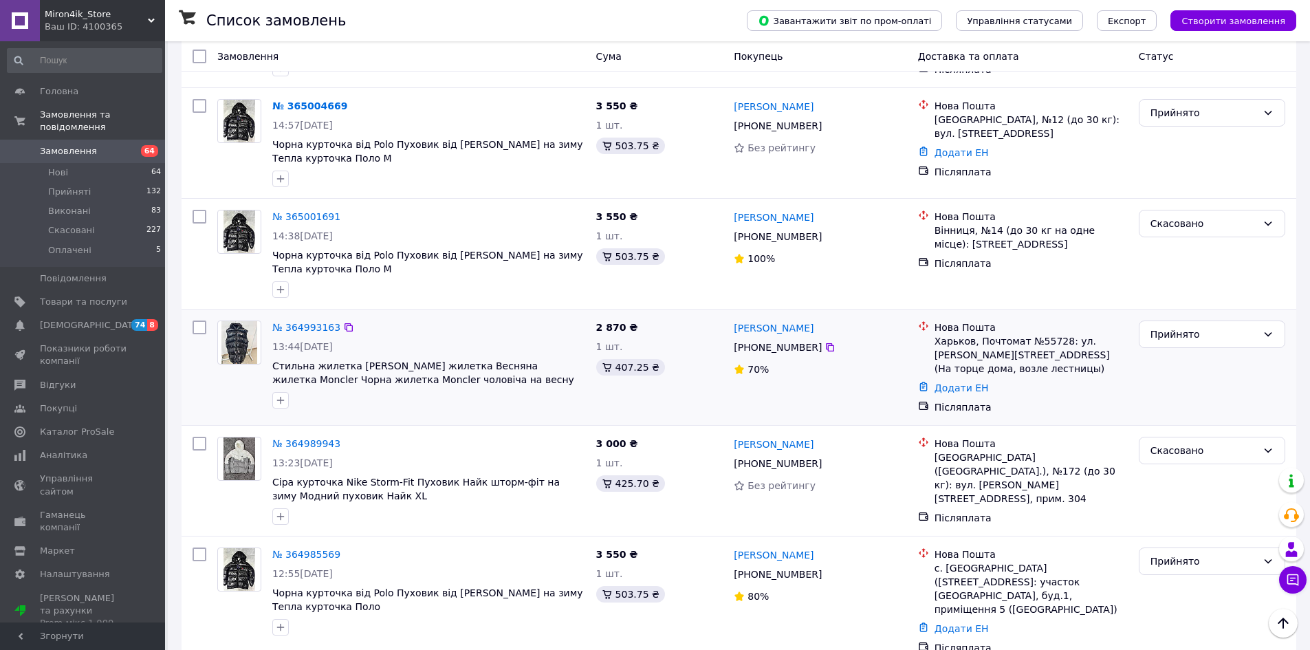
scroll to position [1767, 0]
